Goal: Information Seeking & Learning: Learn about a topic

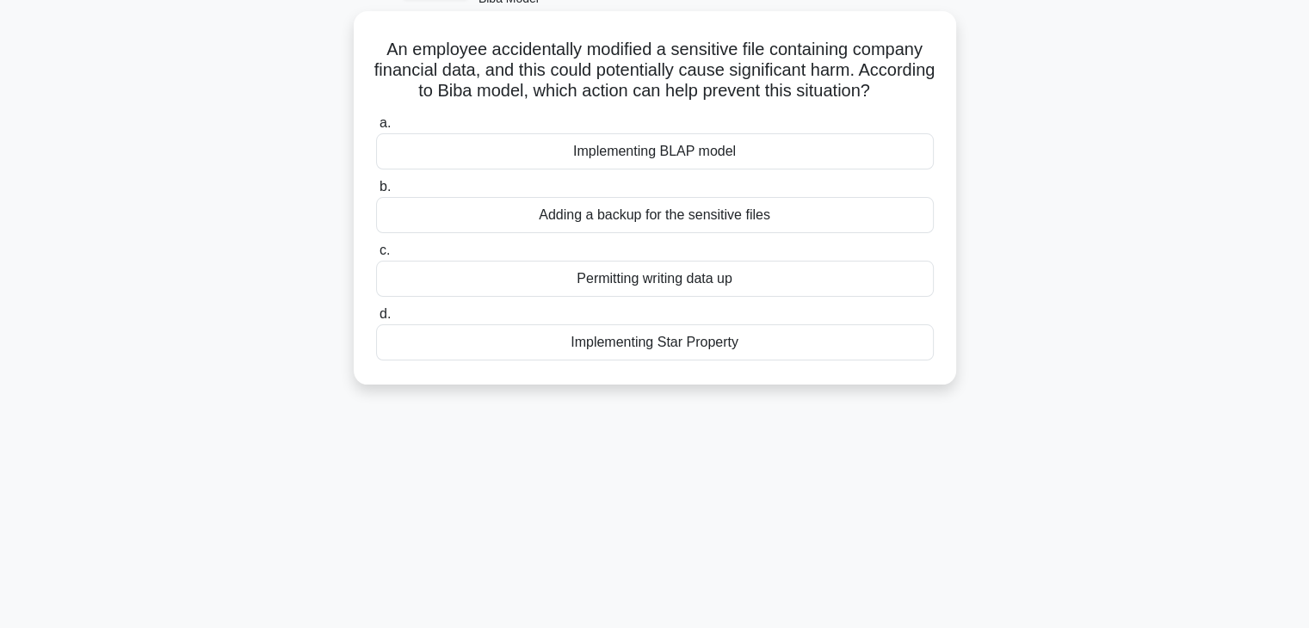
scroll to position [105, 0]
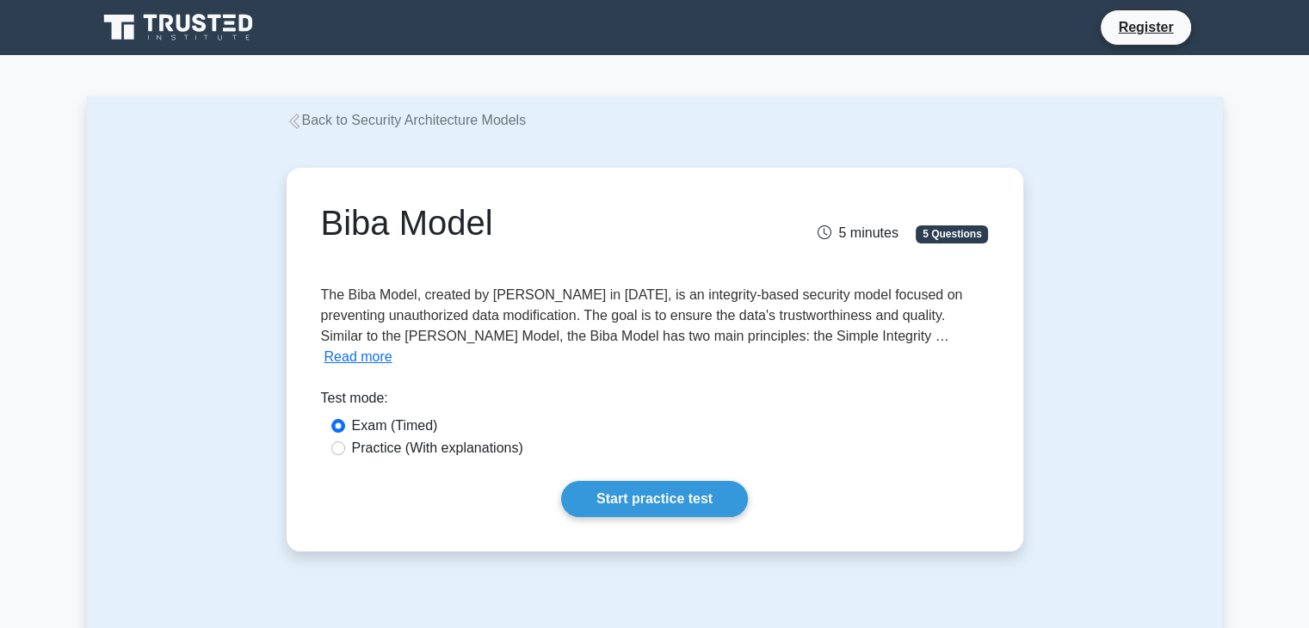
click at [482, 438] on label "Practice (With explanations)" at bounding box center [437, 448] width 171 height 21
click at [345, 442] on input "Practice (With explanations)" at bounding box center [338, 449] width 14 height 14
radio input "true"
click at [611, 481] on link "Start practice test" at bounding box center [654, 499] width 187 height 36
